Goal: Information Seeking & Learning: Compare options

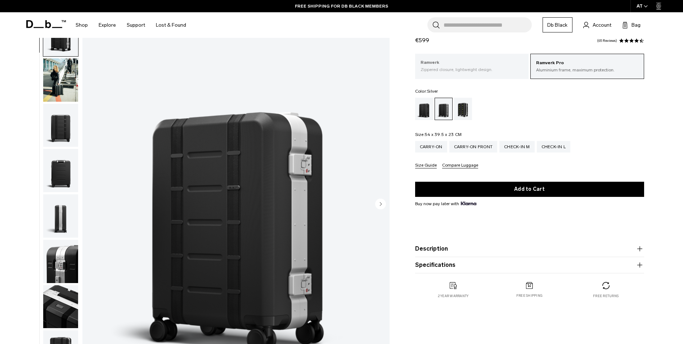
scroll to position [72, 0]
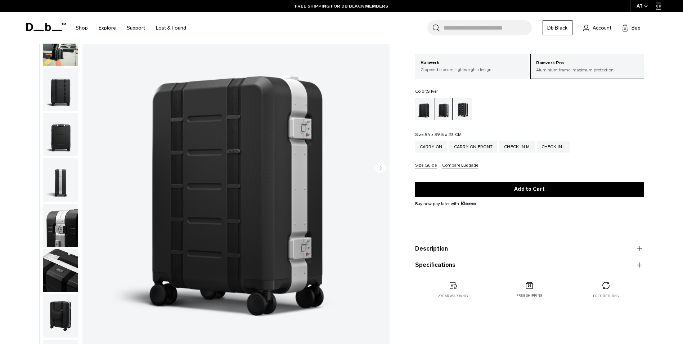
click at [382, 168] on circle "Next slide" at bounding box center [380, 167] width 11 height 11
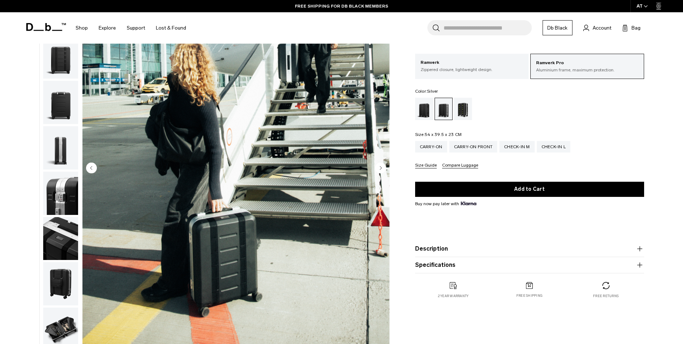
scroll to position [45, 0]
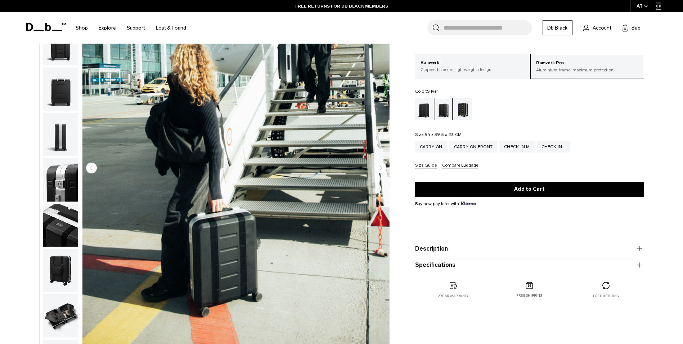
click at [382, 168] on circle "Next slide" at bounding box center [380, 167] width 11 height 11
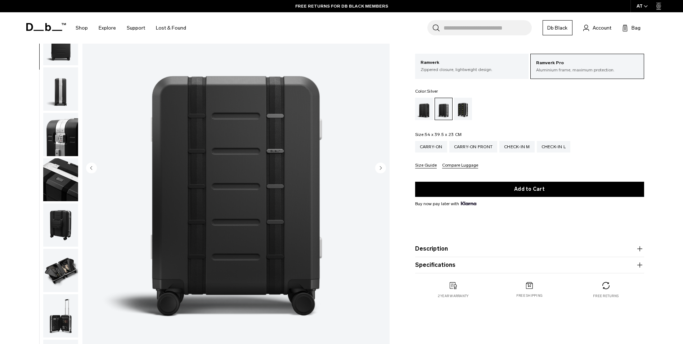
click at [382, 168] on circle "Next slide" at bounding box center [380, 167] width 11 height 11
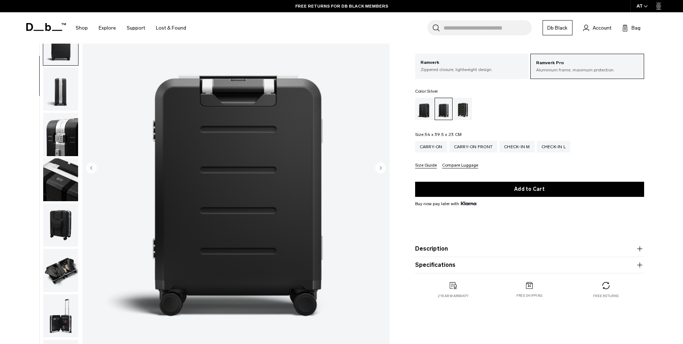
scroll to position [136, 0]
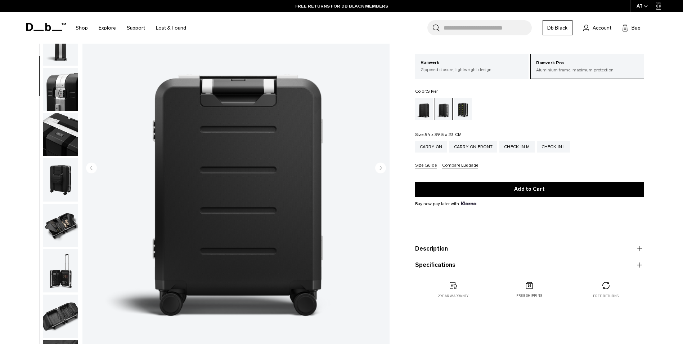
click at [382, 168] on circle "Next slide" at bounding box center [380, 167] width 11 height 11
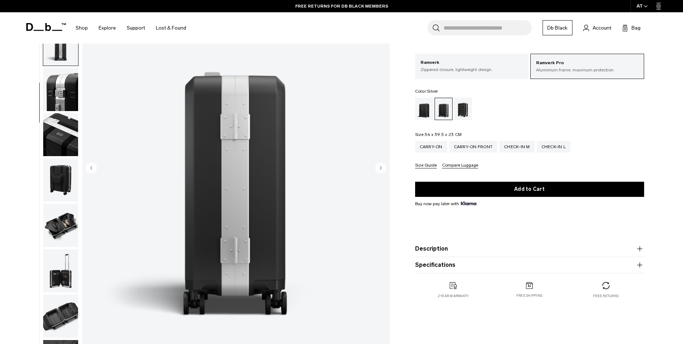
scroll to position [181, 0]
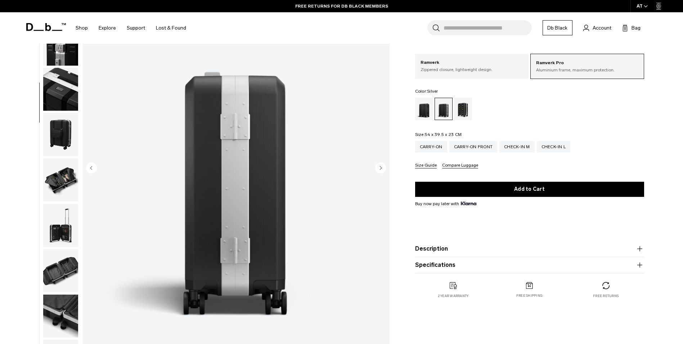
click at [382, 168] on circle "Next slide" at bounding box center [380, 167] width 11 height 11
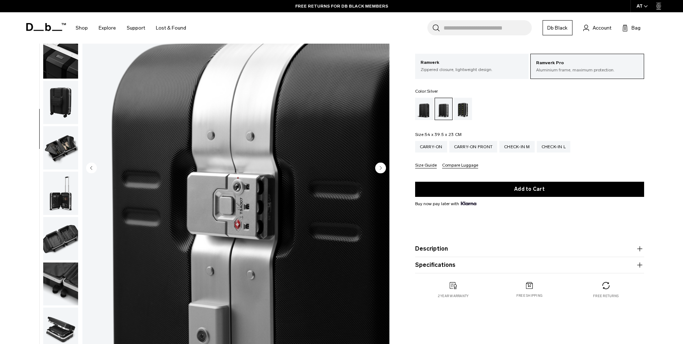
scroll to position [226, 0]
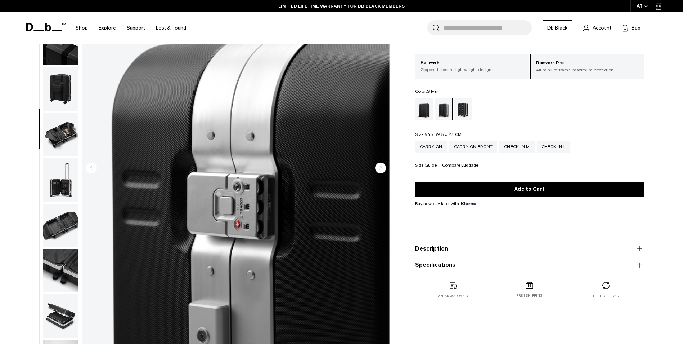
click at [382, 168] on circle "Next slide" at bounding box center [380, 167] width 11 height 11
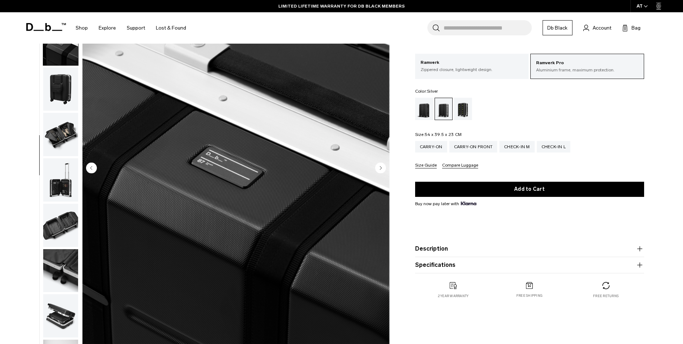
scroll to position [249, 0]
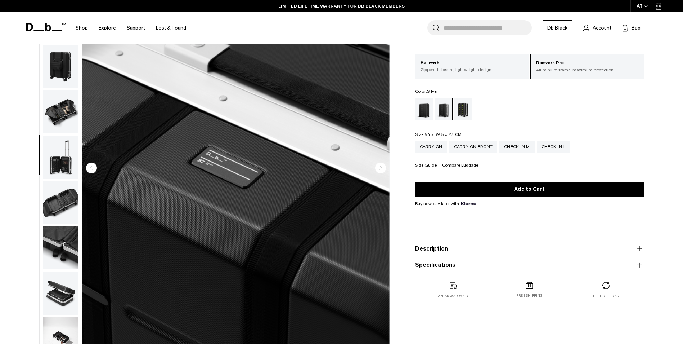
click at [382, 168] on circle "Next slide" at bounding box center [380, 167] width 11 height 11
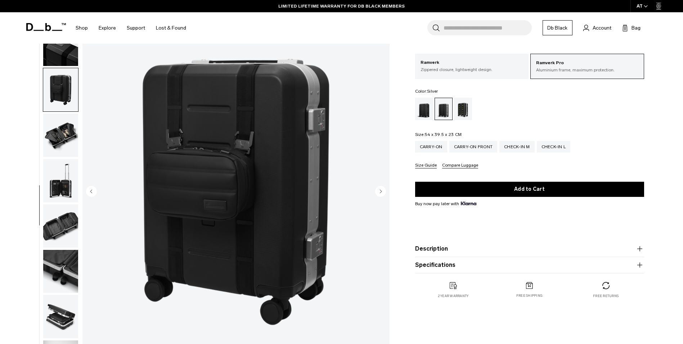
scroll to position [36, 0]
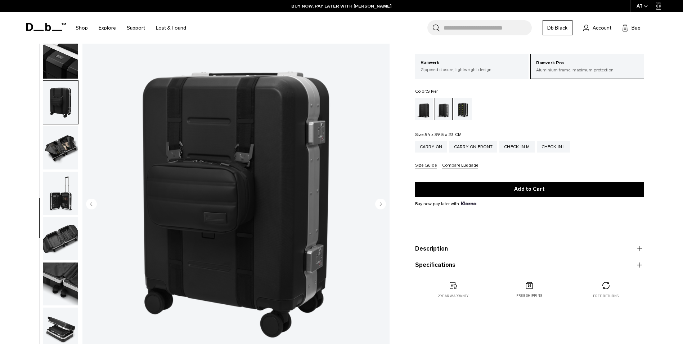
click at [383, 203] on circle "Next slide" at bounding box center [380, 203] width 11 height 11
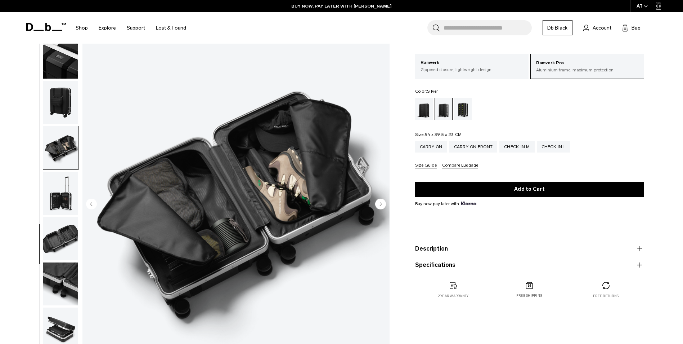
click at [383, 203] on circle "Next slide" at bounding box center [380, 203] width 11 height 11
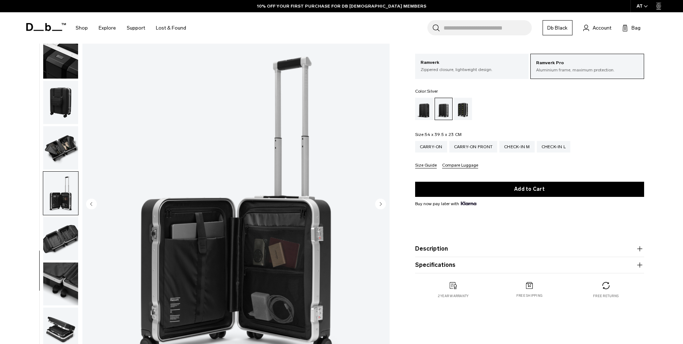
click at [383, 203] on circle "Next slide" at bounding box center [380, 203] width 11 height 11
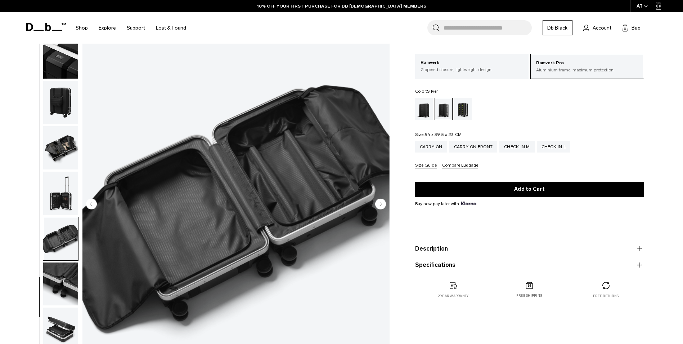
click at [383, 203] on circle "Next slide" at bounding box center [380, 203] width 11 height 11
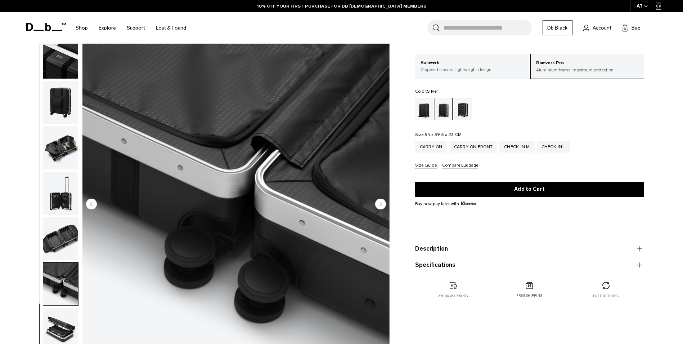
click at [383, 203] on circle "Next slide" at bounding box center [380, 203] width 11 height 11
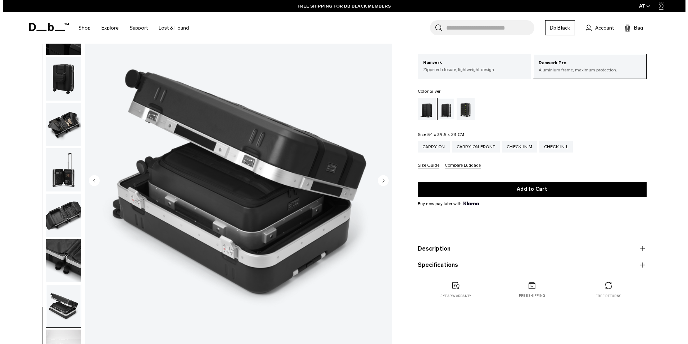
scroll to position [72, 0]
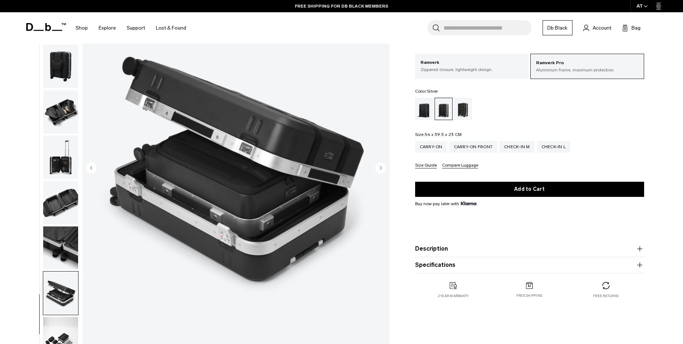
click at [444, 166] on button "Compare Luggage" at bounding box center [460, 165] width 36 height 5
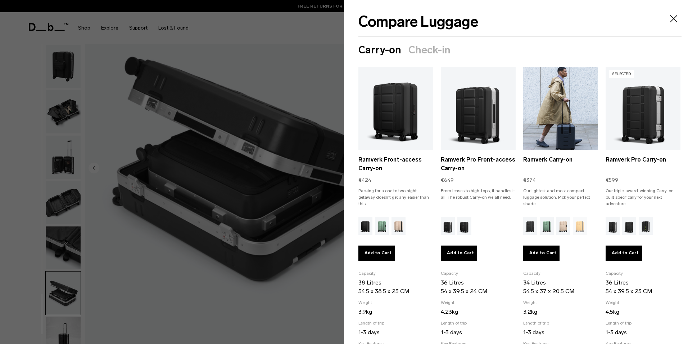
click at [551, 109] on link "Ramverk Carry-on" at bounding box center [561, 108] width 75 height 83
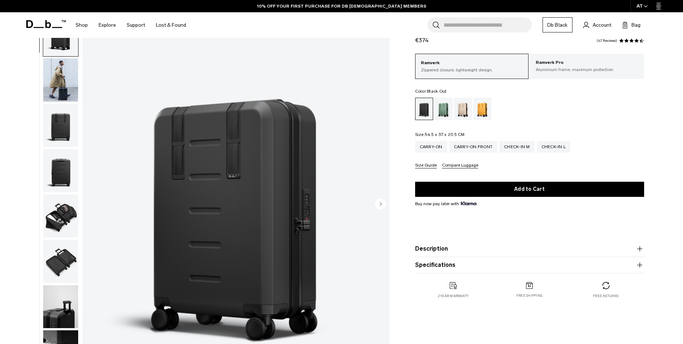
scroll to position [36, 0]
click at [60, 91] on img "button" at bounding box center [60, 79] width 35 height 43
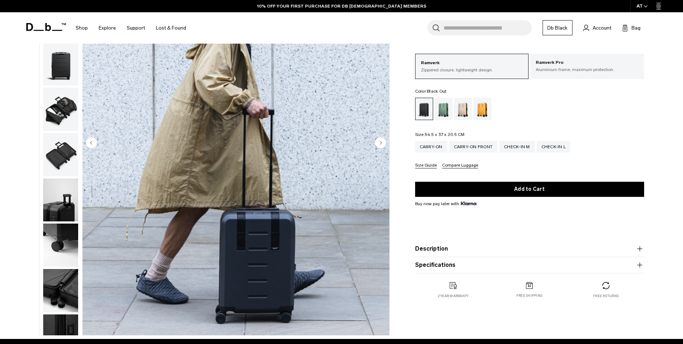
scroll to position [108, 0]
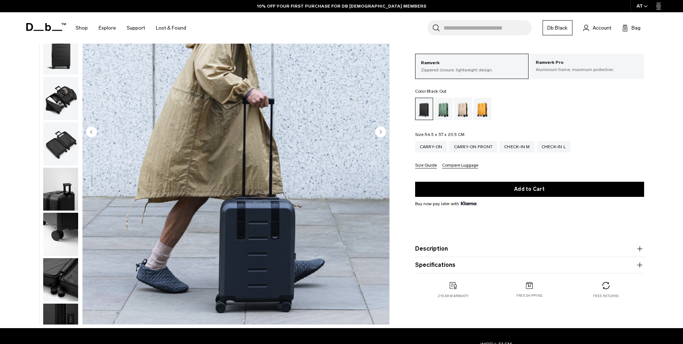
click at [380, 133] on icon "Next slide" at bounding box center [381, 131] width 2 height 3
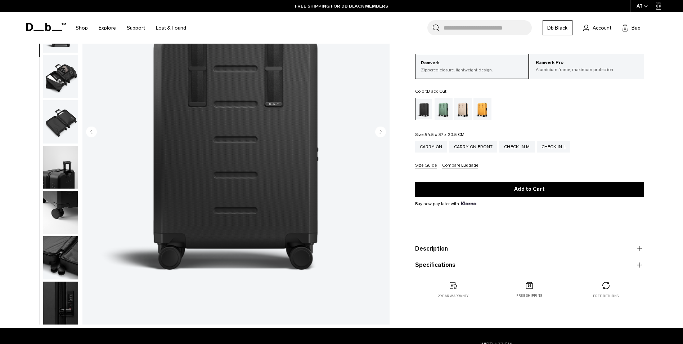
scroll to position [68, 0]
click at [380, 133] on icon "Next slide" at bounding box center [381, 131] width 2 height 3
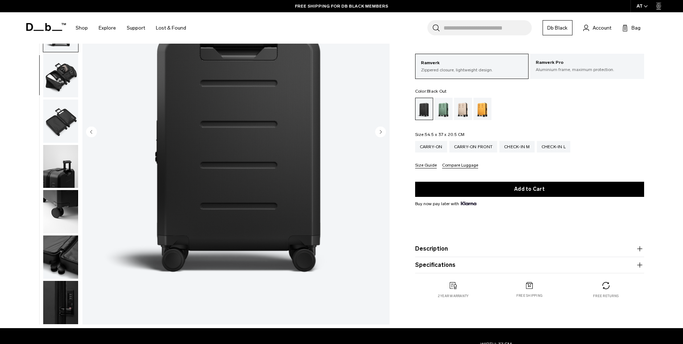
click at [380, 133] on icon "Next slide" at bounding box center [381, 131] width 2 height 3
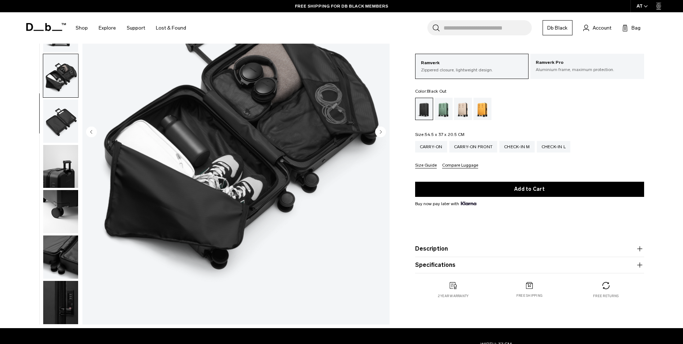
click at [380, 133] on icon "Next slide" at bounding box center [381, 131] width 2 height 3
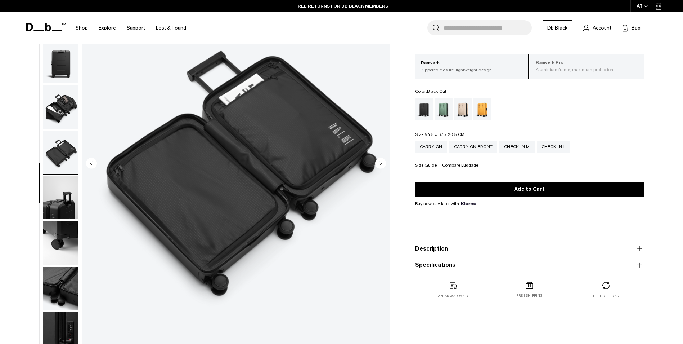
scroll to position [36, 0]
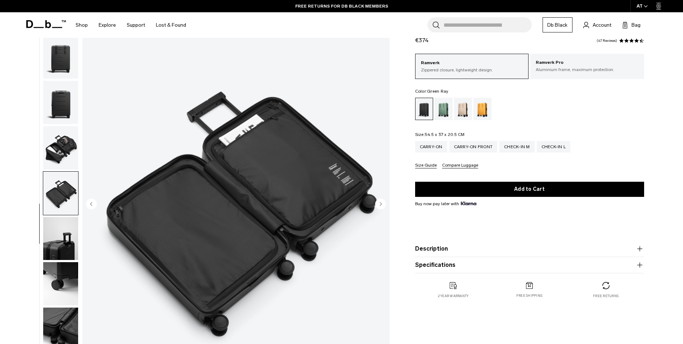
click at [438, 112] on div "Green Ray" at bounding box center [444, 109] width 18 height 22
